Goal: Information Seeking & Learning: Find specific fact

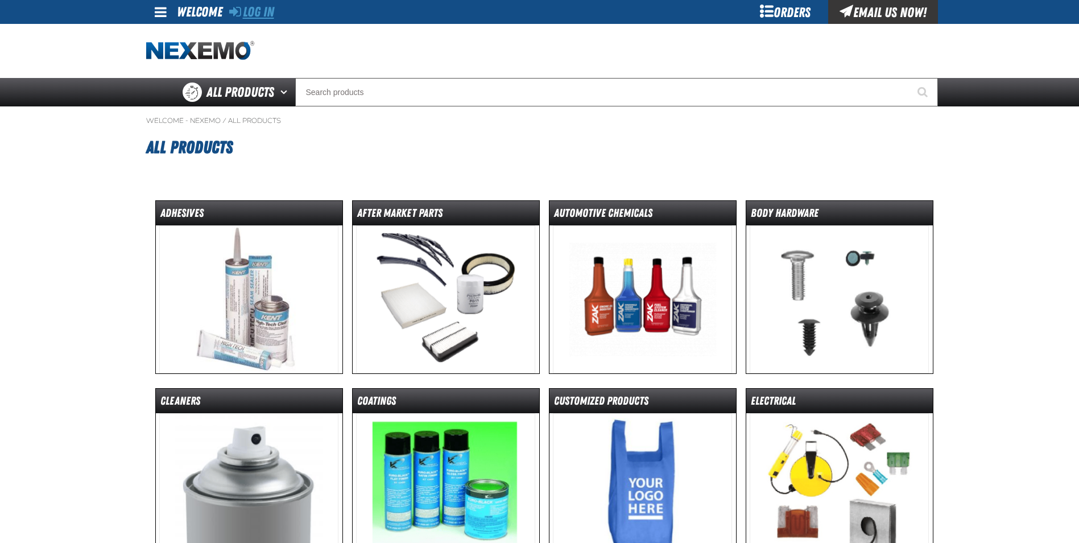
click at [261, 14] on link "Log In" at bounding box center [251, 12] width 45 height 16
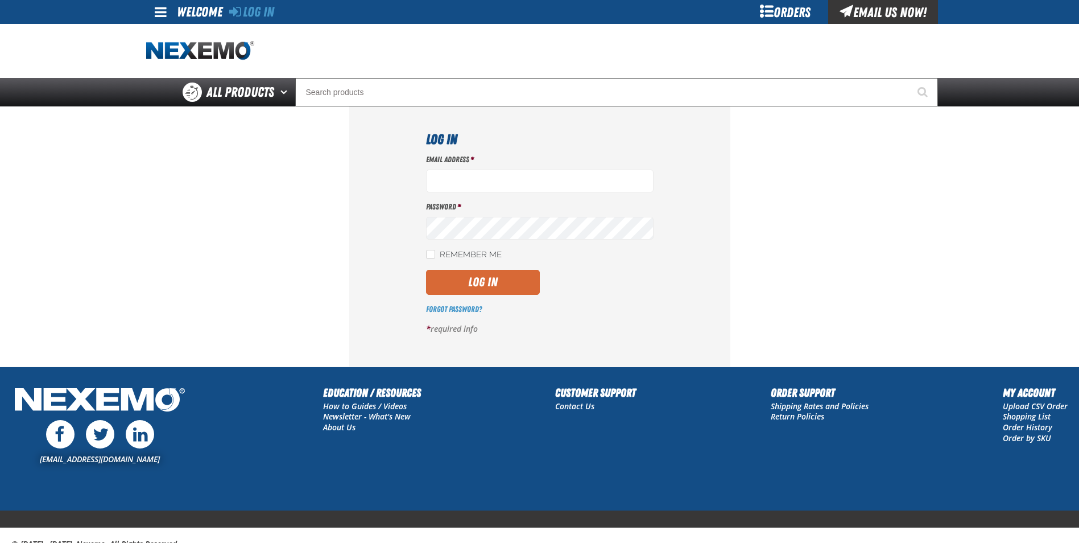
type input "jmacke@zakproducts.com"
click at [487, 279] on button "Log In" at bounding box center [483, 282] width 114 height 25
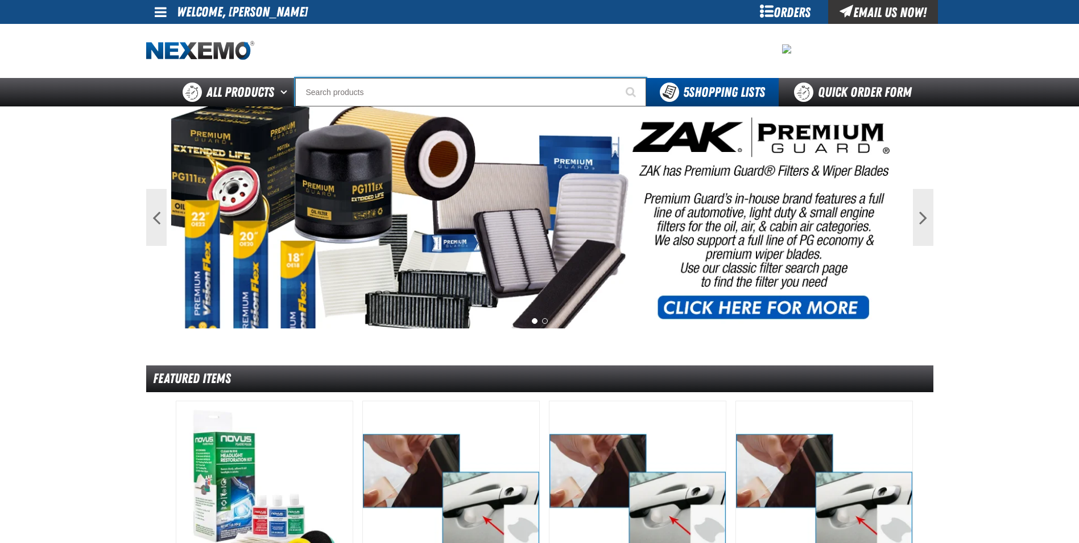
click at [407, 96] on input "Search" at bounding box center [470, 92] width 351 height 28
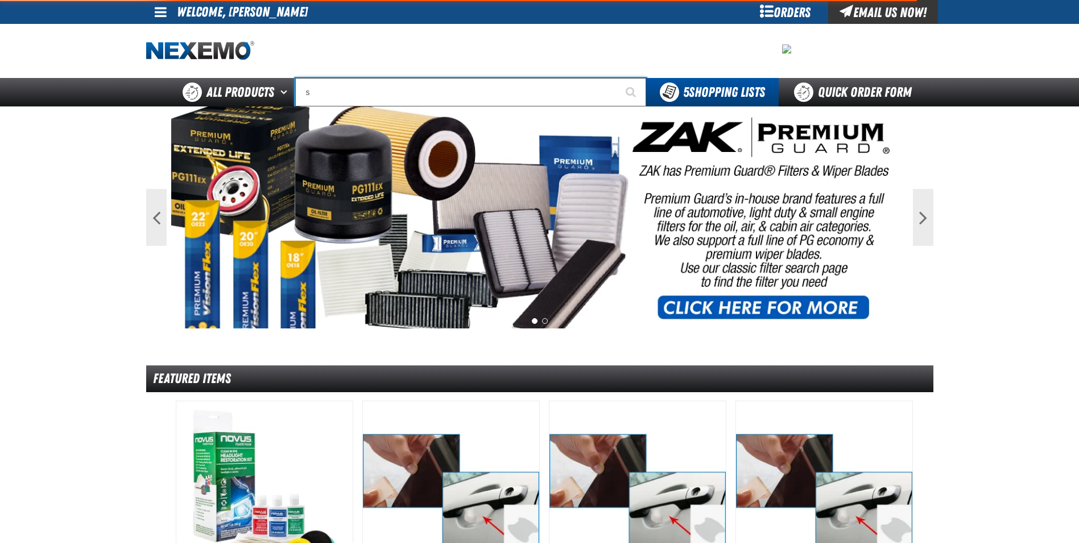
type input "se"
type input "se HABLA"
type input "ser"
type input "serVICE"
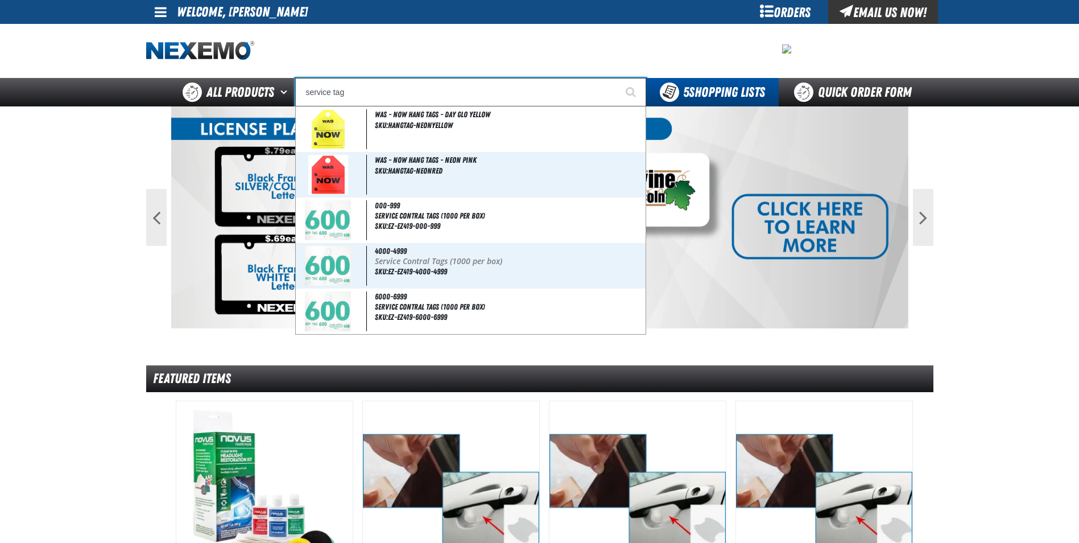
type input "service tag"
click at [618, 78] on button "Start Searching" at bounding box center [632, 92] width 28 height 28
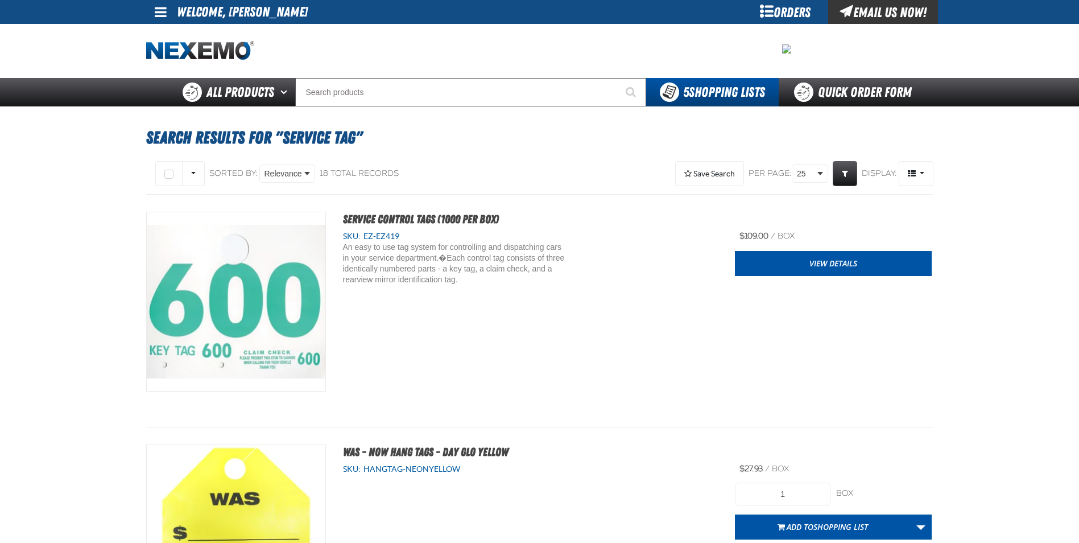
click at [162, 11] on span at bounding box center [161, 12] width 12 height 14
click at [164, 56] on link "Sign Out Sign Out" at bounding box center [170, 55] width 39 height 11
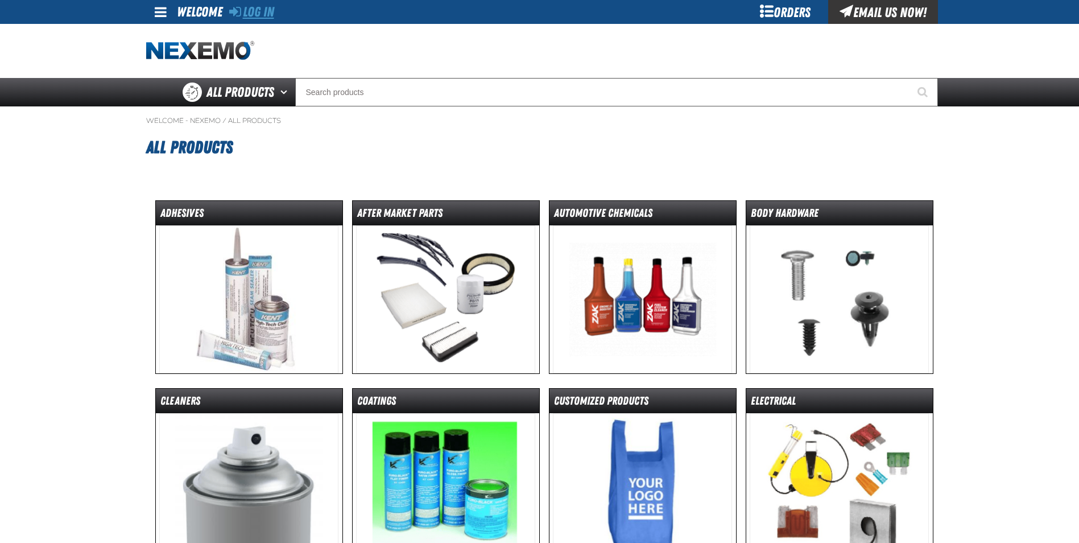
click at [263, 13] on link "Log In" at bounding box center [251, 12] width 45 height 16
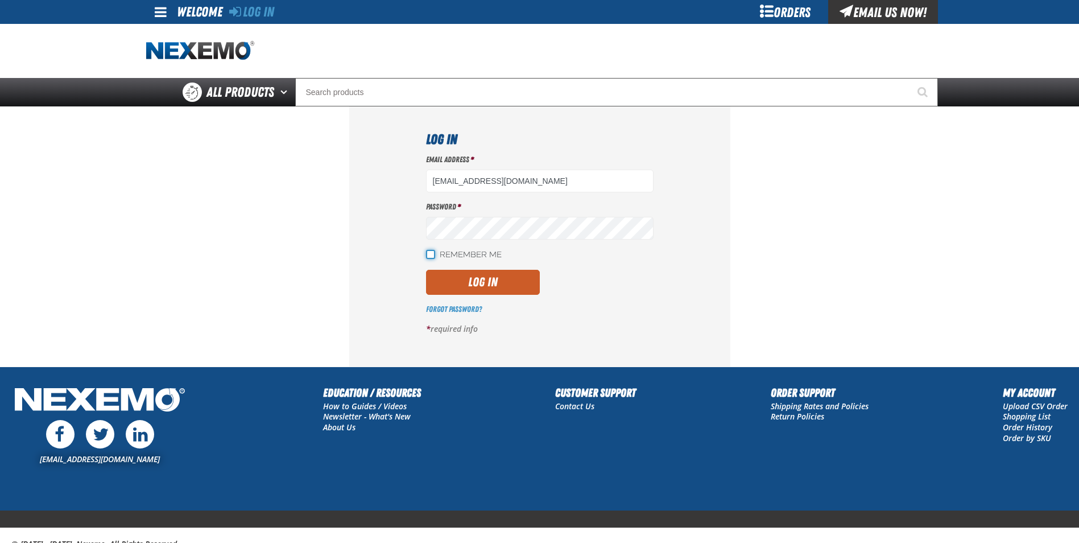
click at [429, 255] on input "Remember Me" at bounding box center [430, 254] width 9 height 9
checkbox input "true"
click at [461, 276] on button "Log In" at bounding box center [483, 282] width 114 height 25
